Goal: Transaction & Acquisition: Book appointment/travel/reservation

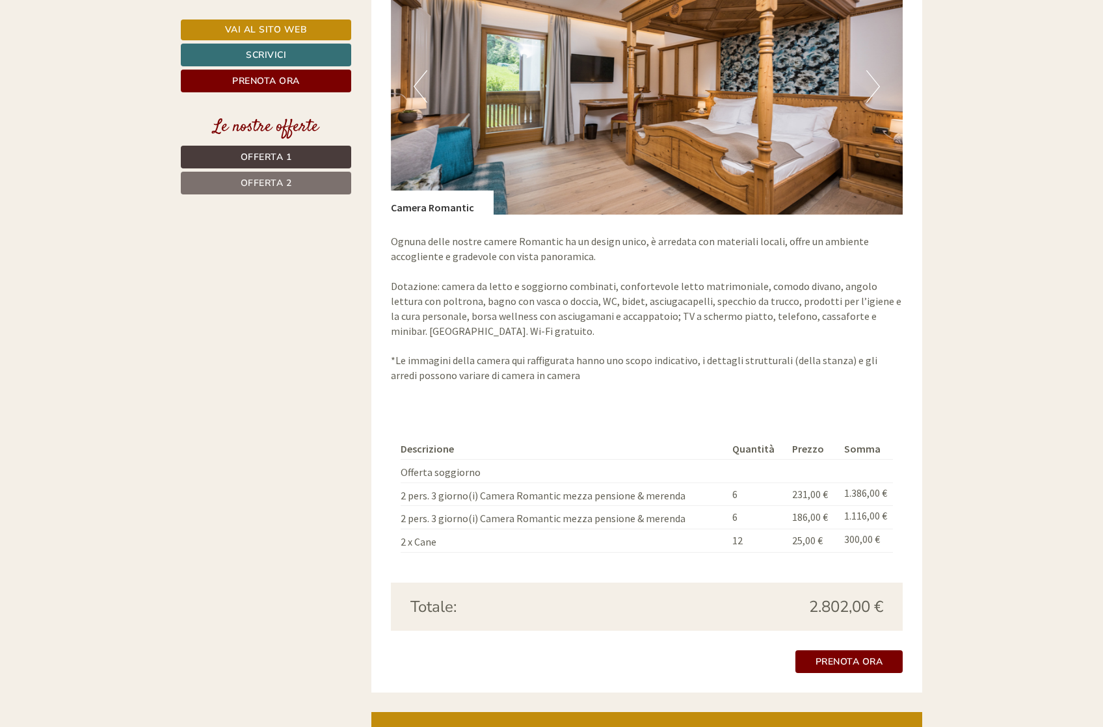
scroll to position [2255, 0]
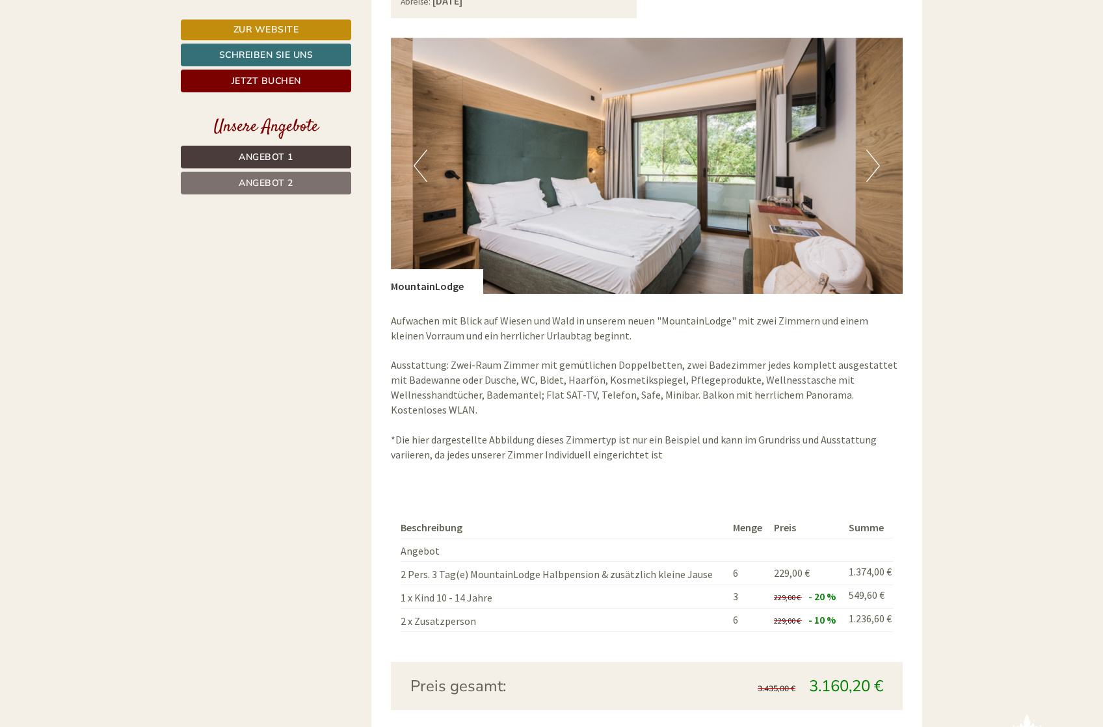
scroll to position [1924, 0]
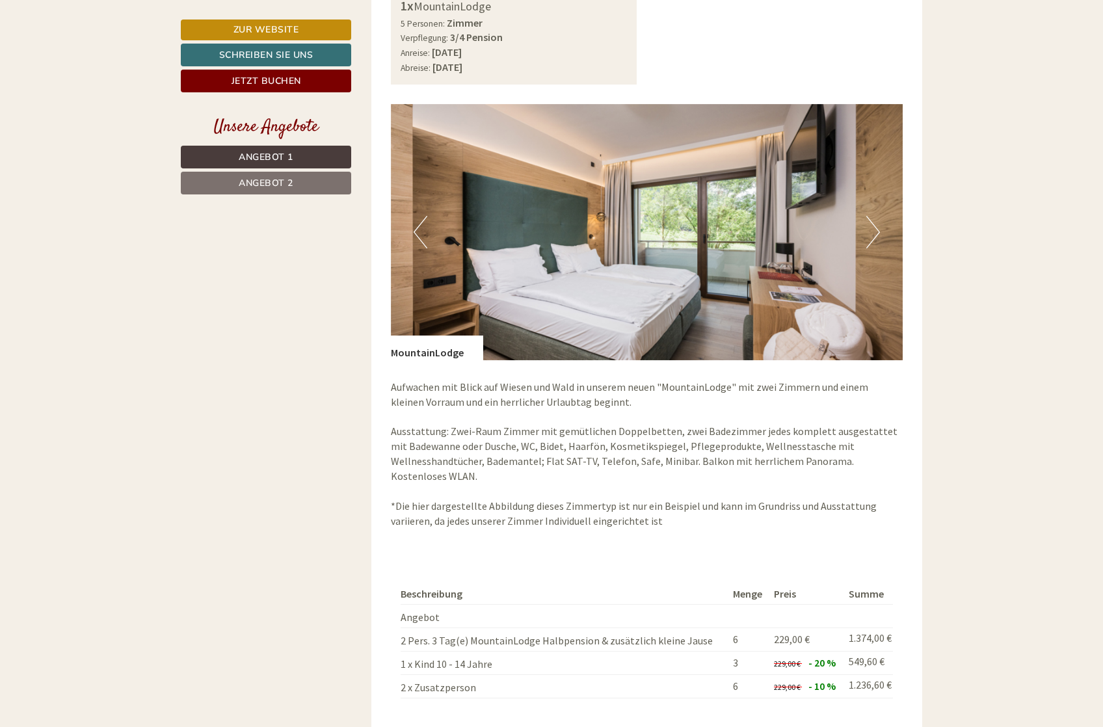
click at [870, 232] on button "Next" at bounding box center [873, 232] width 14 height 33
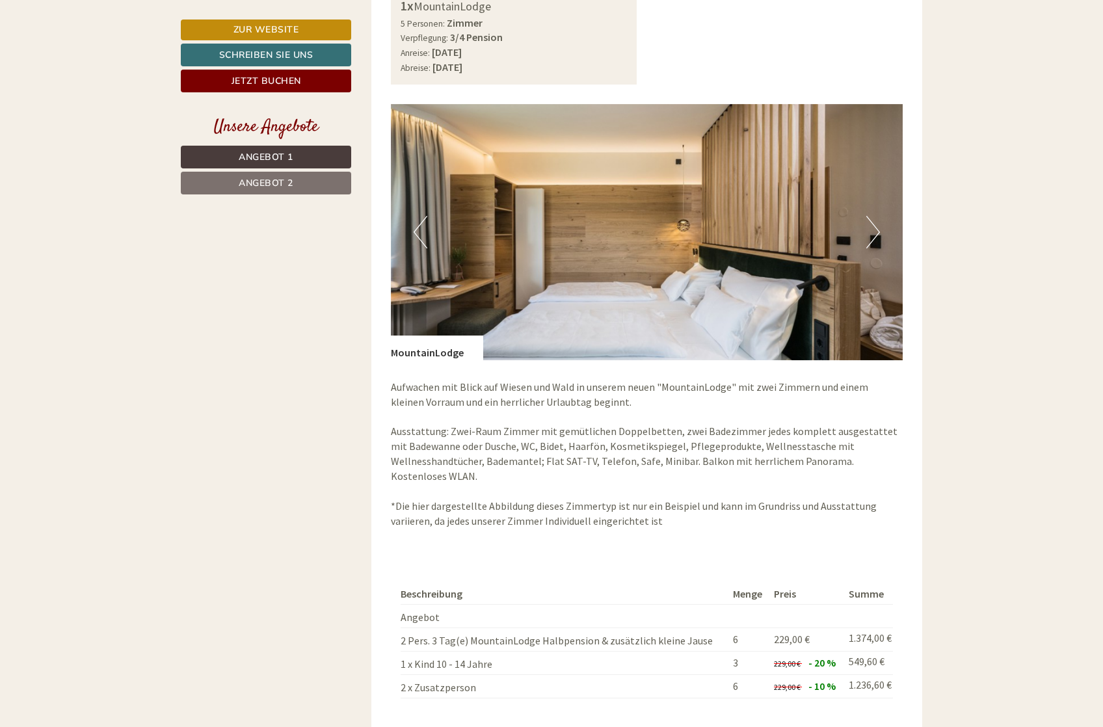
click at [869, 232] on button "Next" at bounding box center [873, 232] width 14 height 33
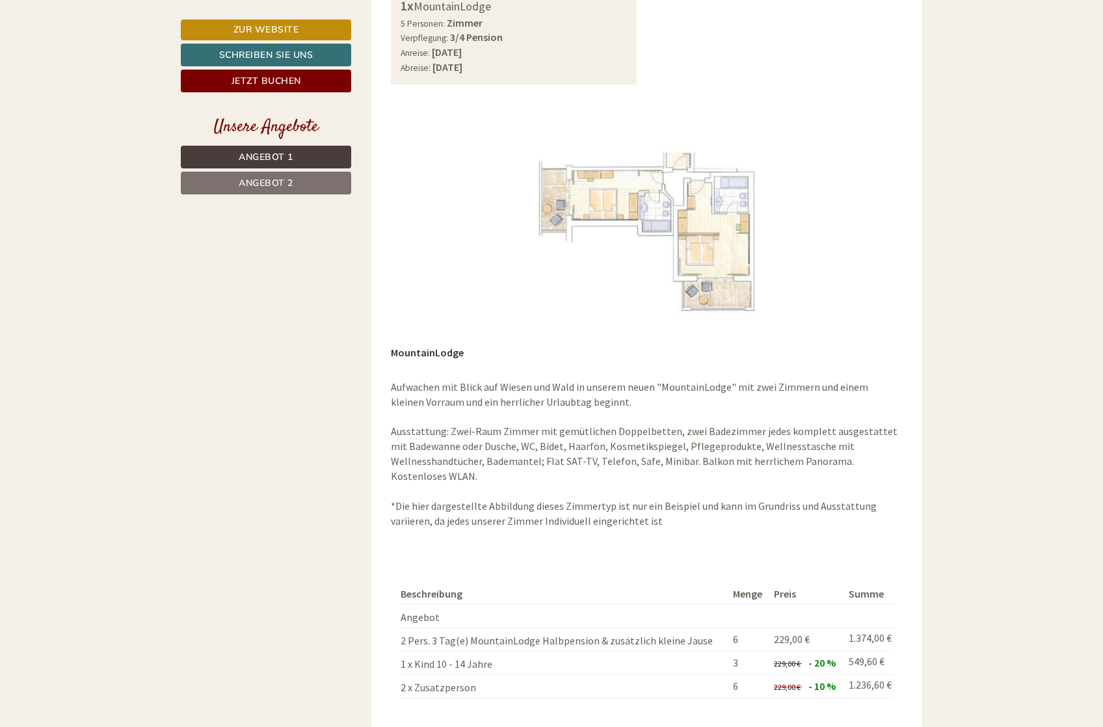
click at [868, 233] on button "Next" at bounding box center [873, 232] width 14 height 33
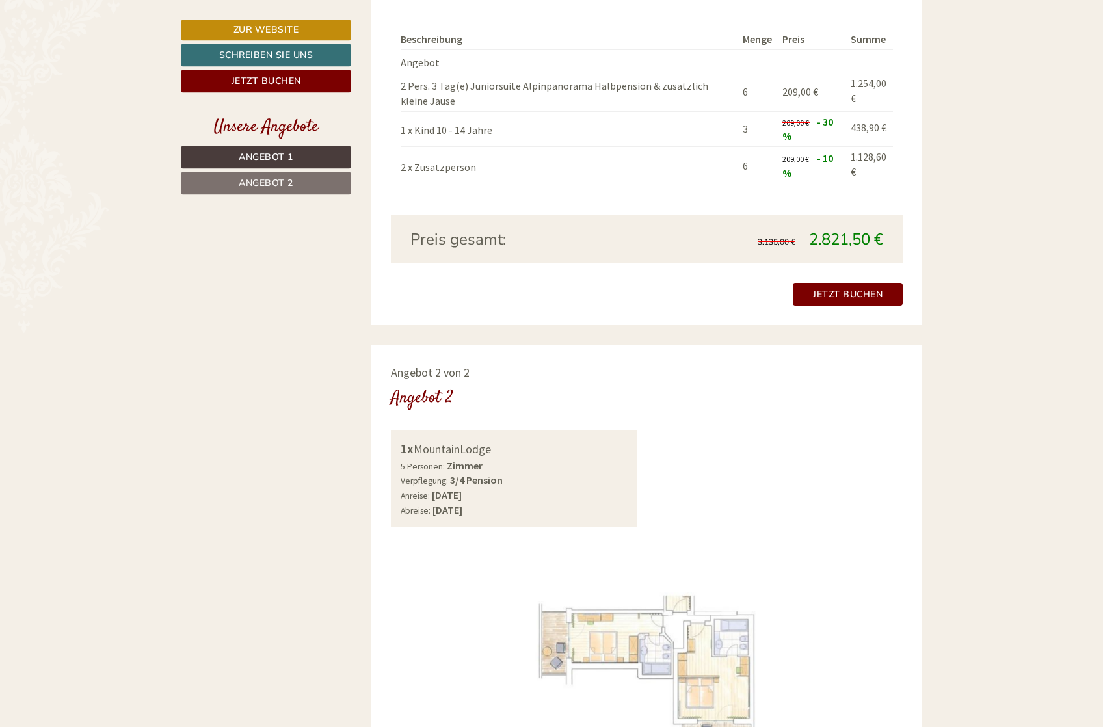
scroll to position [1459, 0]
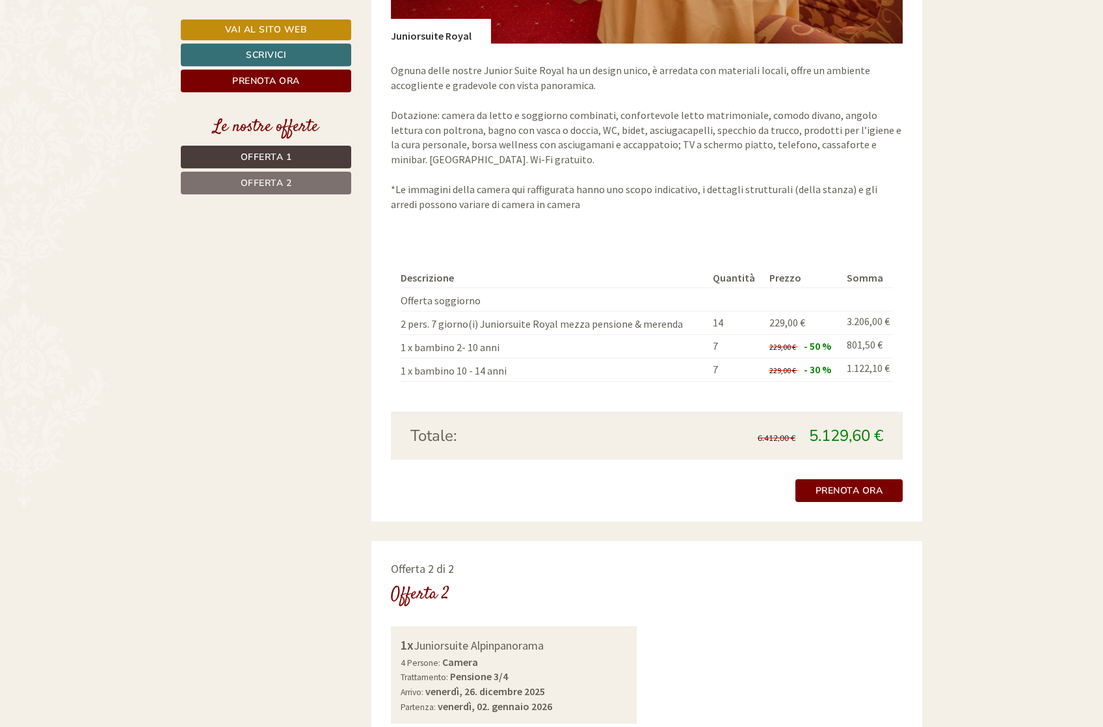
scroll to position [1327, 0]
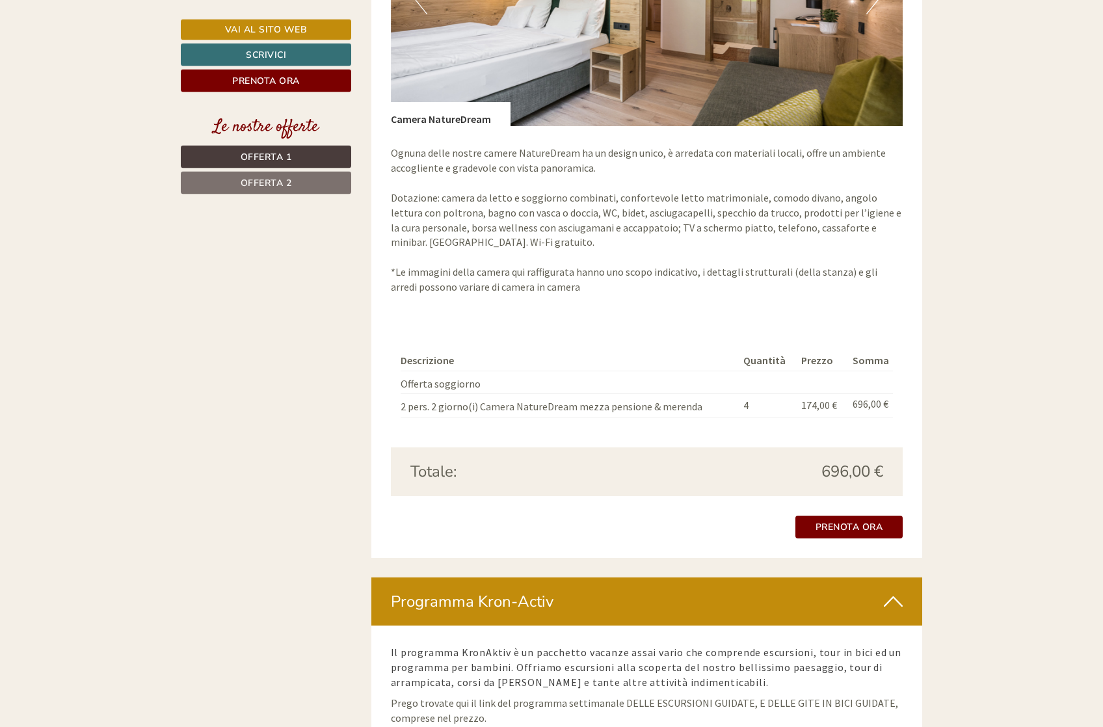
scroll to position [2123, 0]
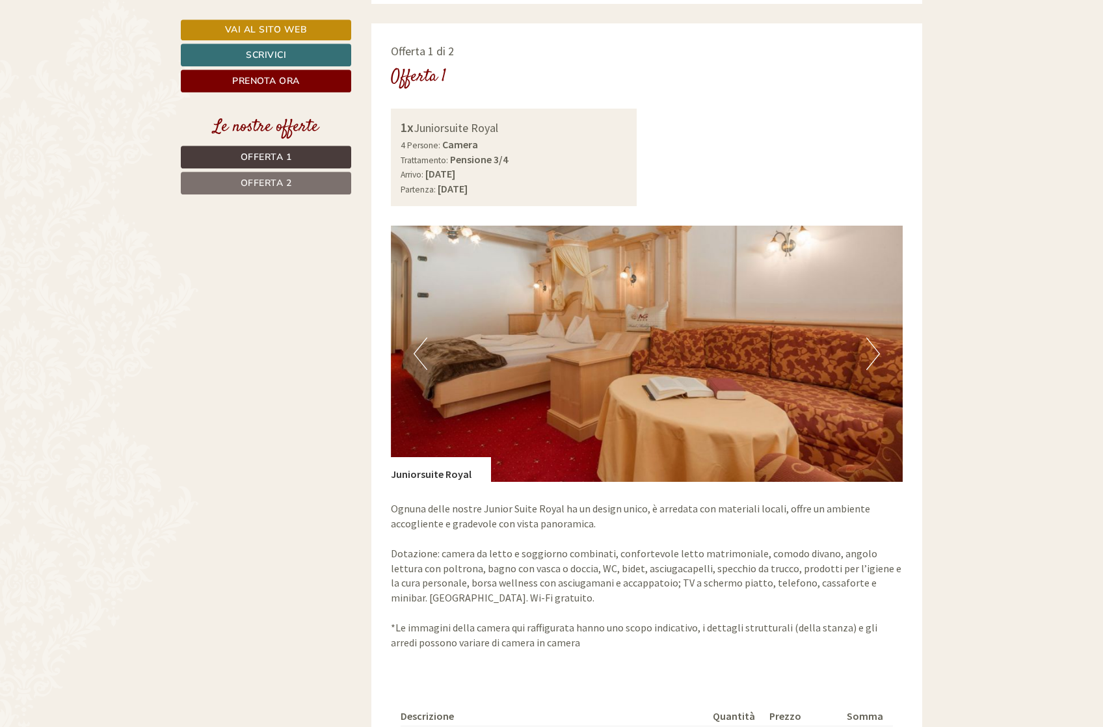
scroll to position [796, 0]
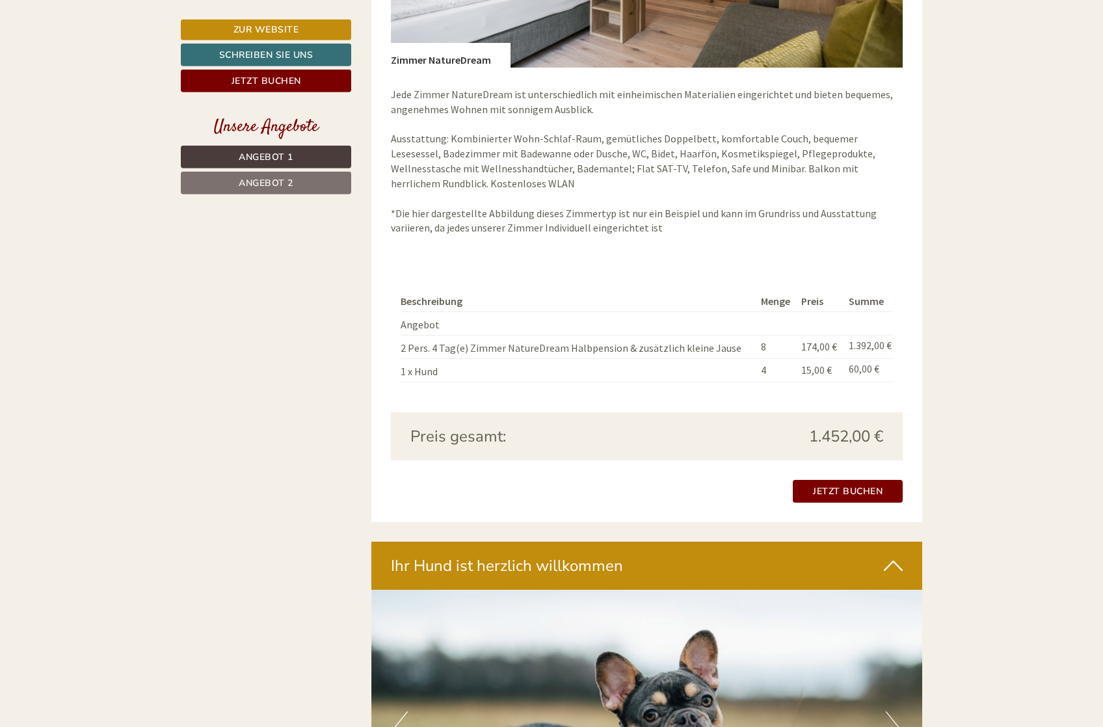
scroll to position [2123, 0]
